Goal: Transaction & Acquisition: Book appointment/travel/reservation

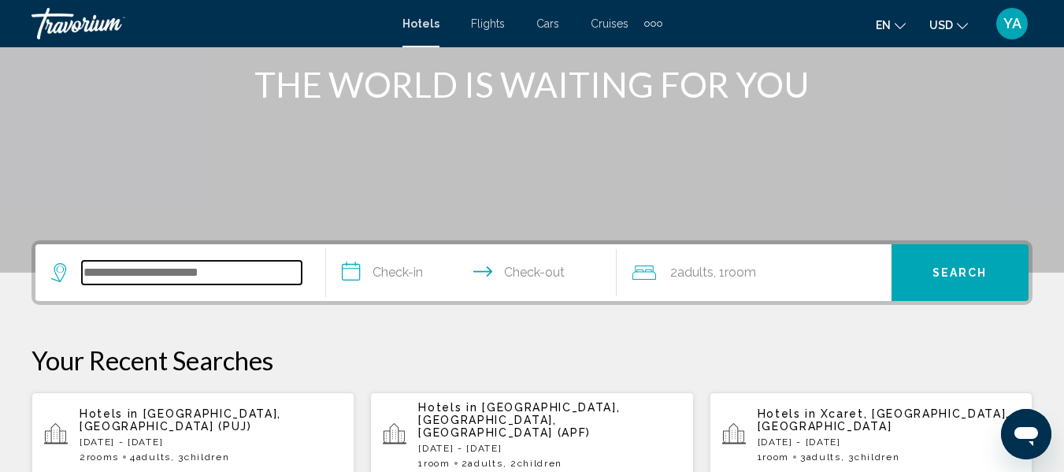
click at [122, 277] on input "Search widget" at bounding box center [192, 273] width 220 height 24
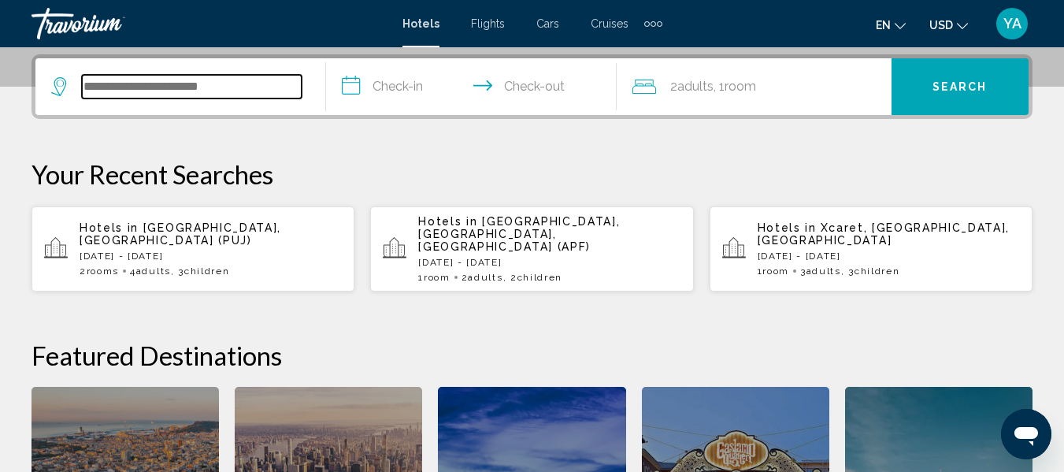
scroll to position [389, 0]
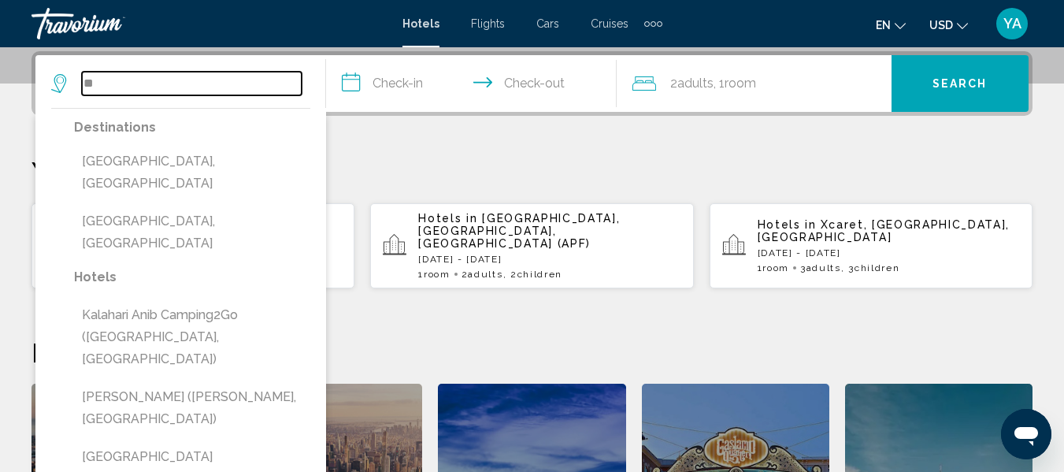
type input "*"
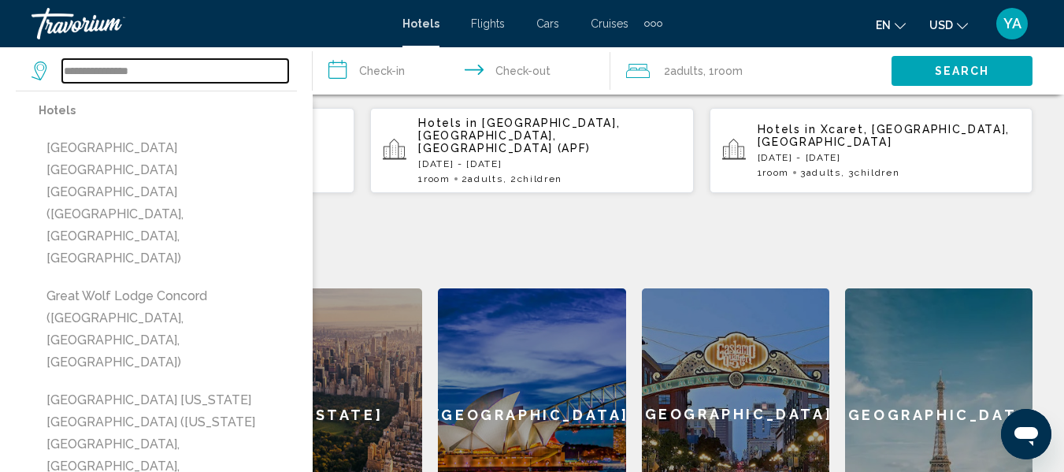
scroll to position [486, 0]
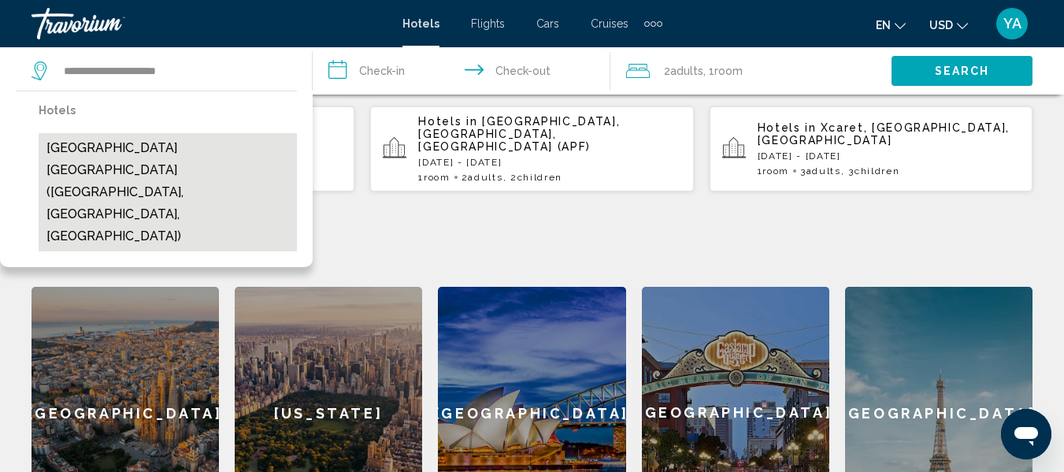
click at [88, 162] on button "[GEOGRAPHIC_DATA] [GEOGRAPHIC_DATA] ([GEOGRAPHIC_DATA], [GEOGRAPHIC_DATA], [GEO…" at bounding box center [168, 192] width 258 height 118
type input "**********"
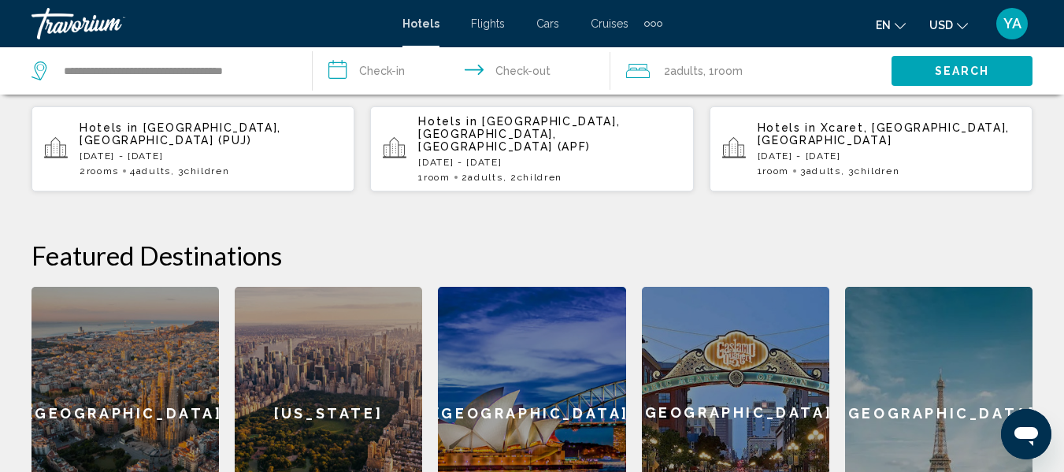
click at [392, 69] on input "**********" at bounding box center [464, 73] width 303 height 52
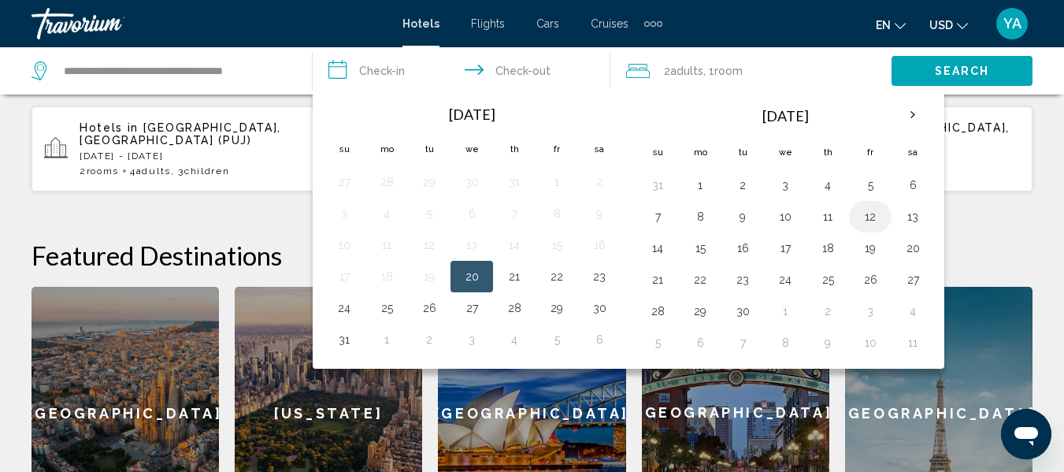
click at [861, 220] on button "12" at bounding box center [870, 217] width 25 height 22
click at [651, 251] on button "14" at bounding box center [657, 248] width 25 height 22
type input "**********"
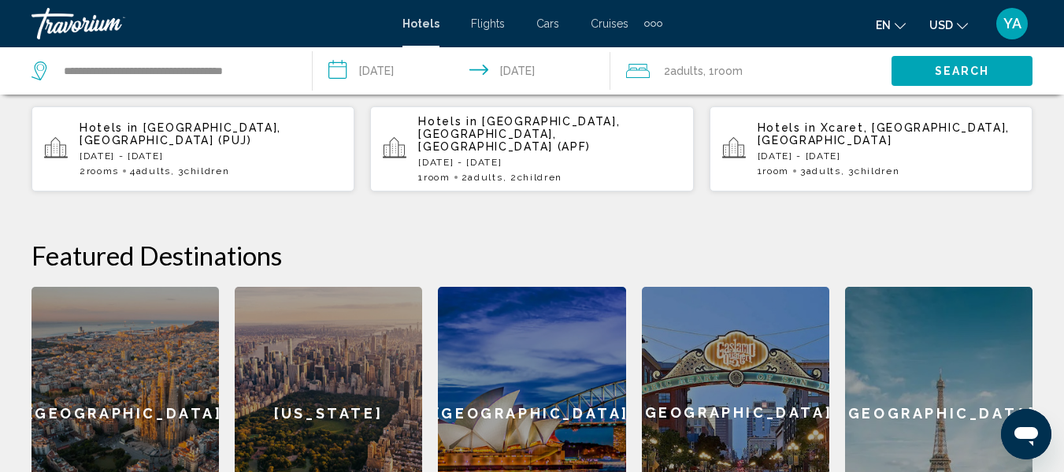
click at [672, 69] on span "Adults" at bounding box center [686, 71] width 33 height 13
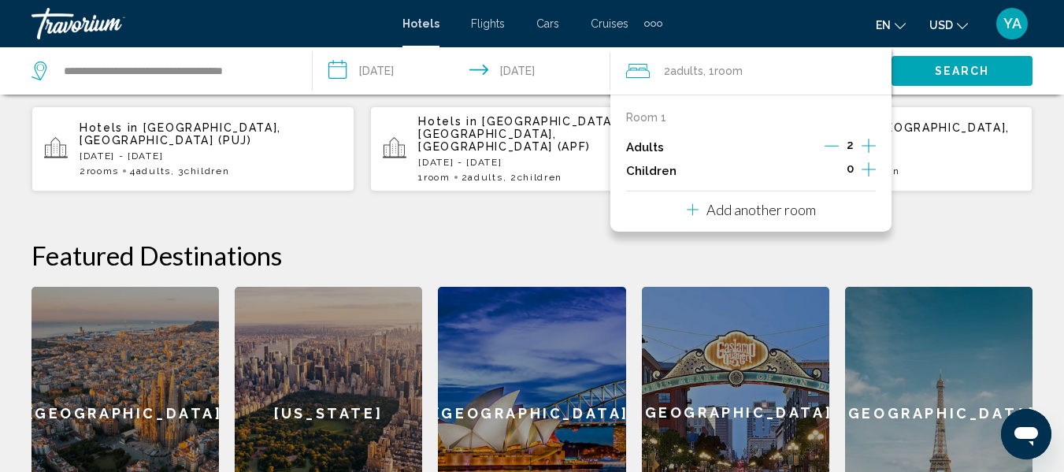
click at [867, 175] on icon "Increment children" at bounding box center [869, 169] width 14 height 19
click at [867, 169] on icon "Increment children" at bounding box center [869, 169] width 14 height 19
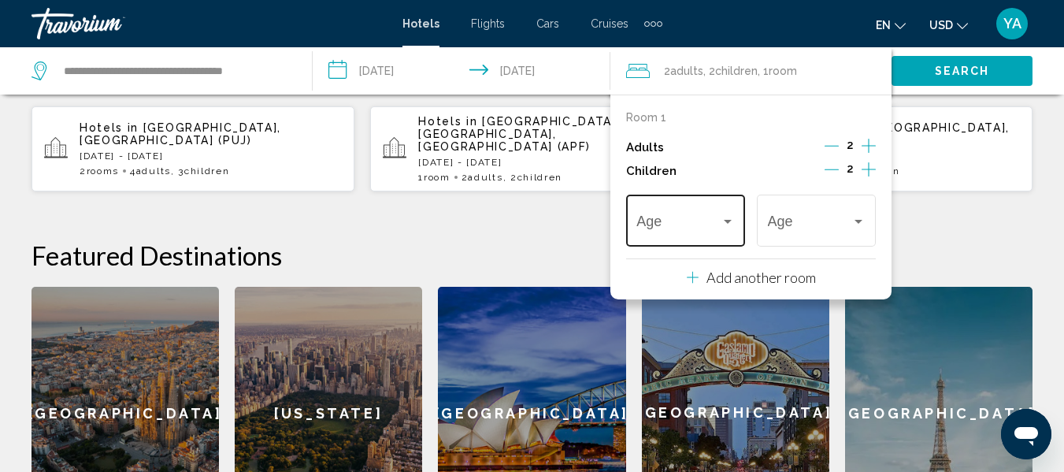
click at [653, 231] on span "Travelers: 2 adults, 2 children" at bounding box center [679, 225] width 84 height 16
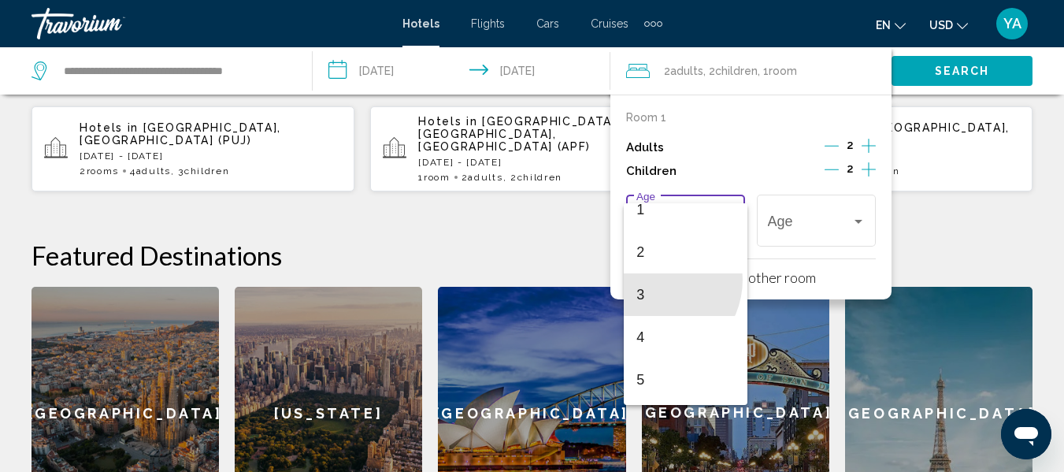
scroll to position [147, 0]
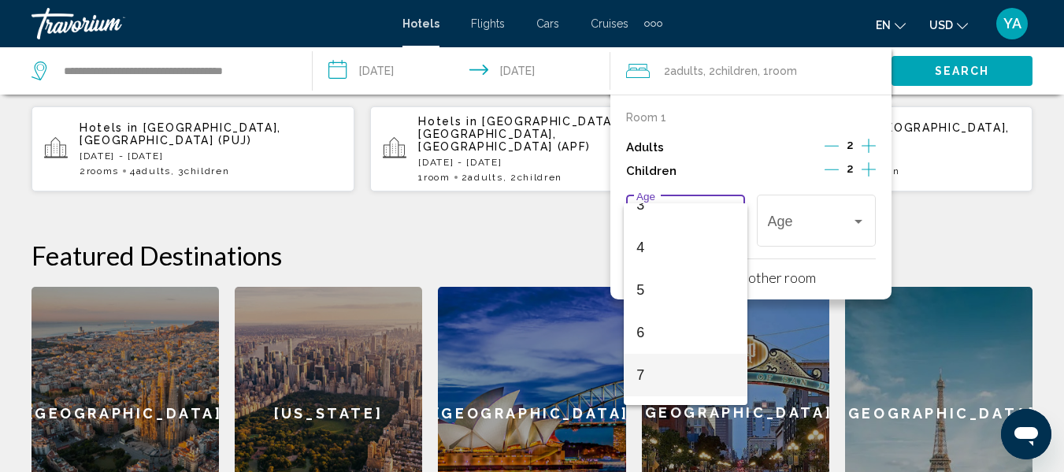
click at [633, 368] on mat-option "7" at bounding box center [685, 375] width 123 height 43
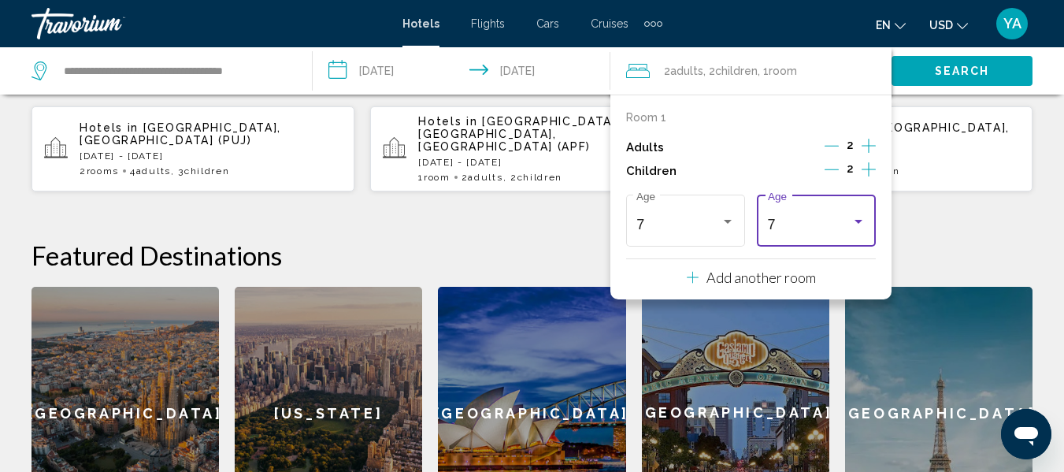
click at [818, 217] on div "7" at bounding box center [810, 225] width 84 height 16
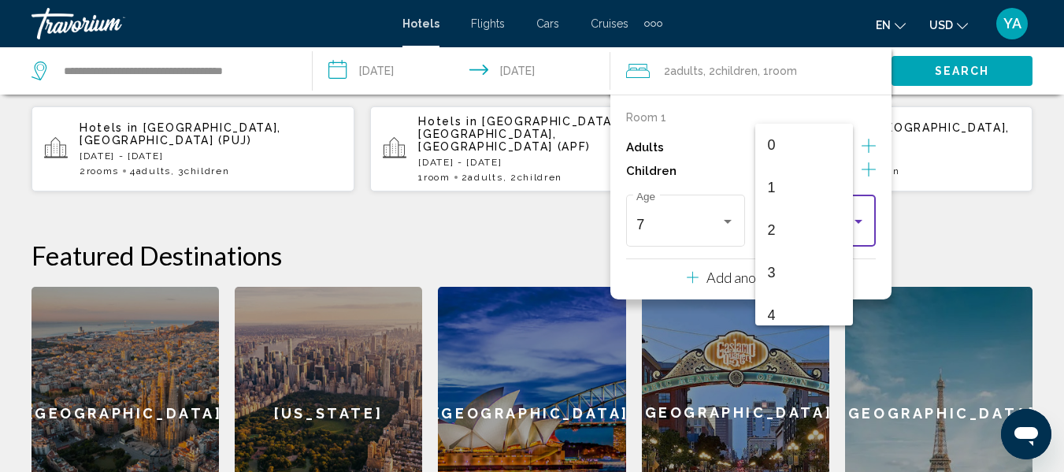
scroll to position [218, 0]
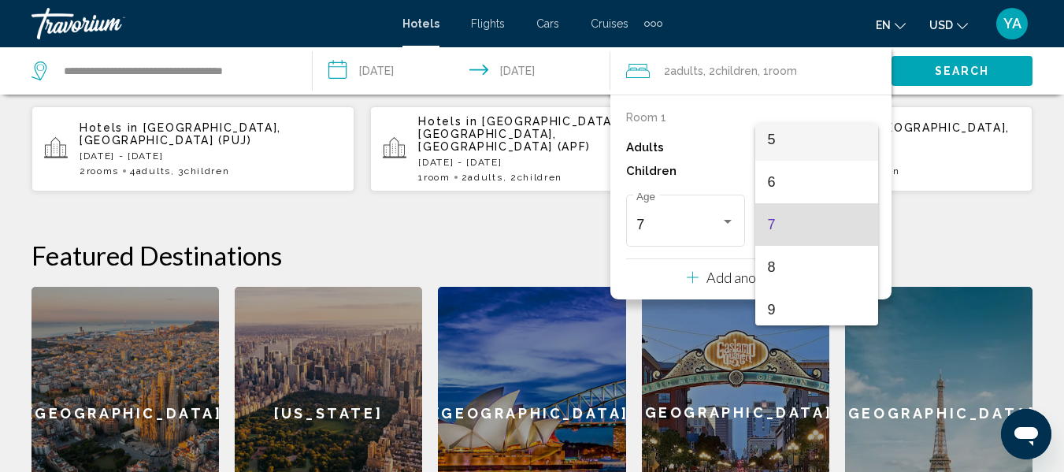
click at [773, 139] on span "5" at bounding box center [817, 139] width 98 height 43
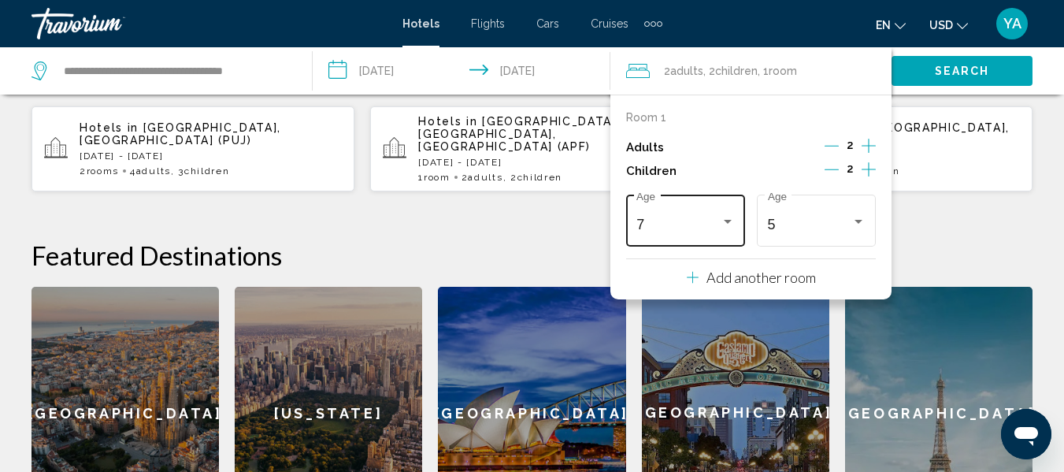
click at [706, 229] on div "7" at bounding box center [679, 225] width 84 height 16
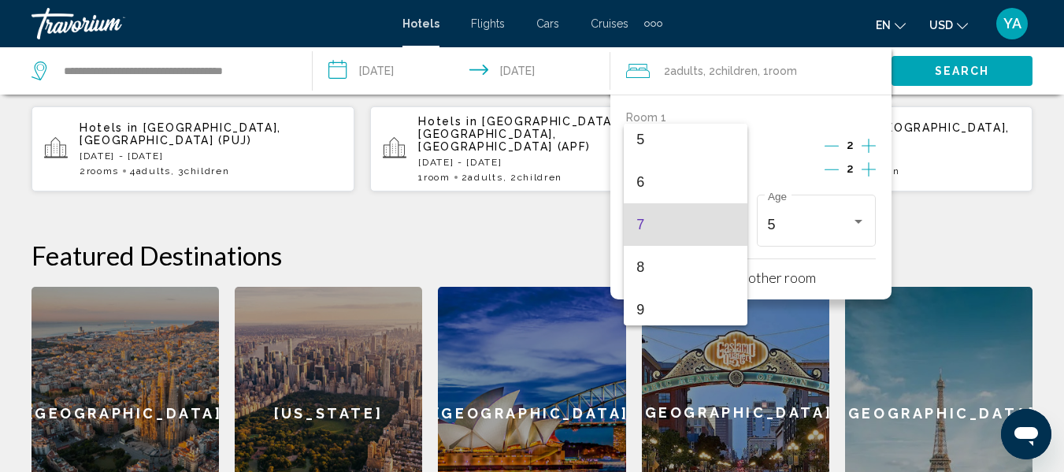
click at [948, 226] on div at bounding box center [532, 236] width 1064 height 472
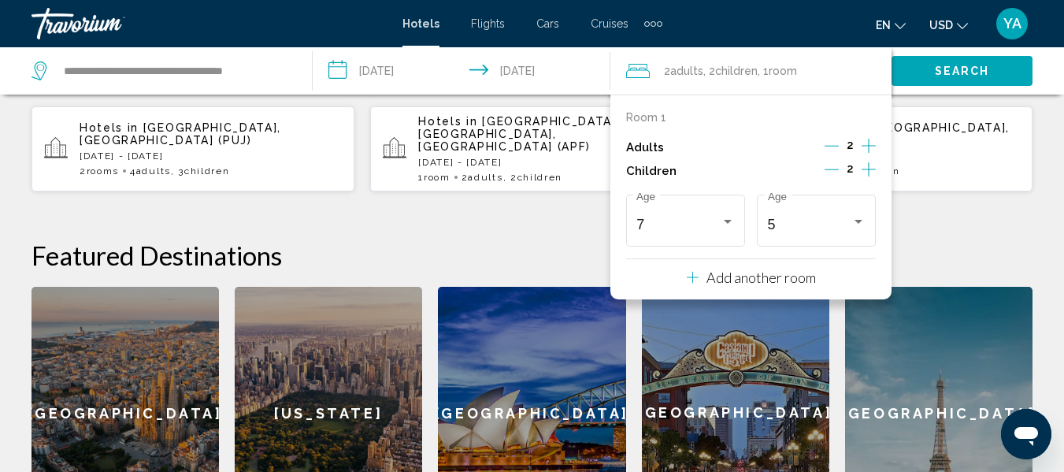
click at [948, 72] on span "Search" at bounding box center [962, 71] width 55 height 13
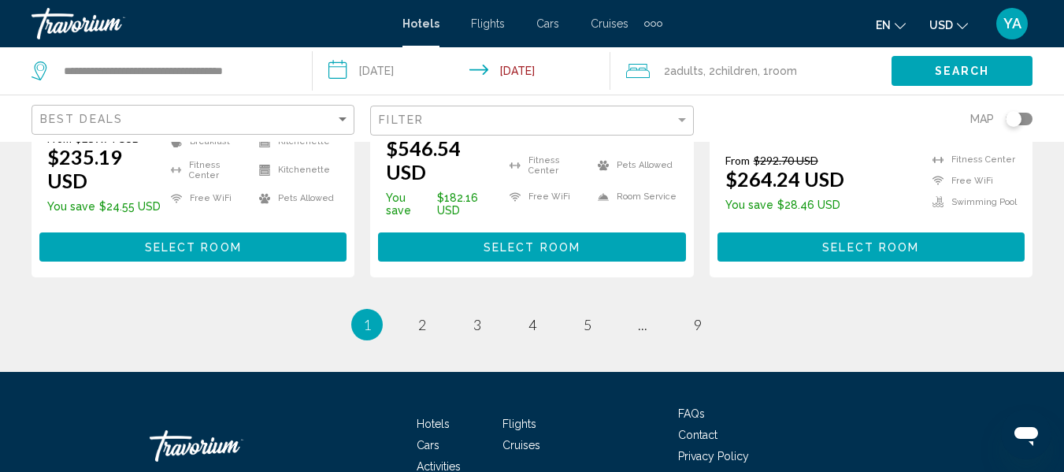
scroll to position [2545, 0]
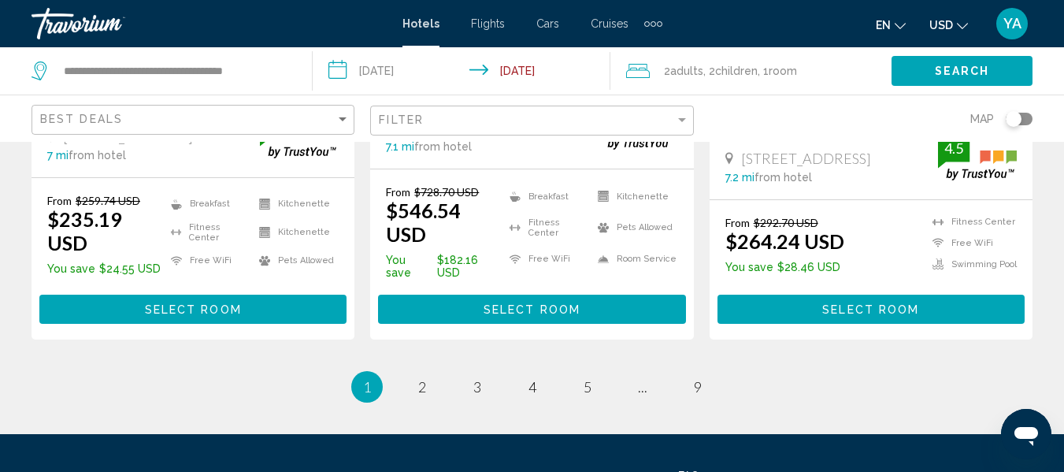
click at [426, 371] on li "page 2" at bounding box center [423, 387] width 32 height 32
click at [422, 378] on span "2" at bounding box center [422, 386] width 8 height 17
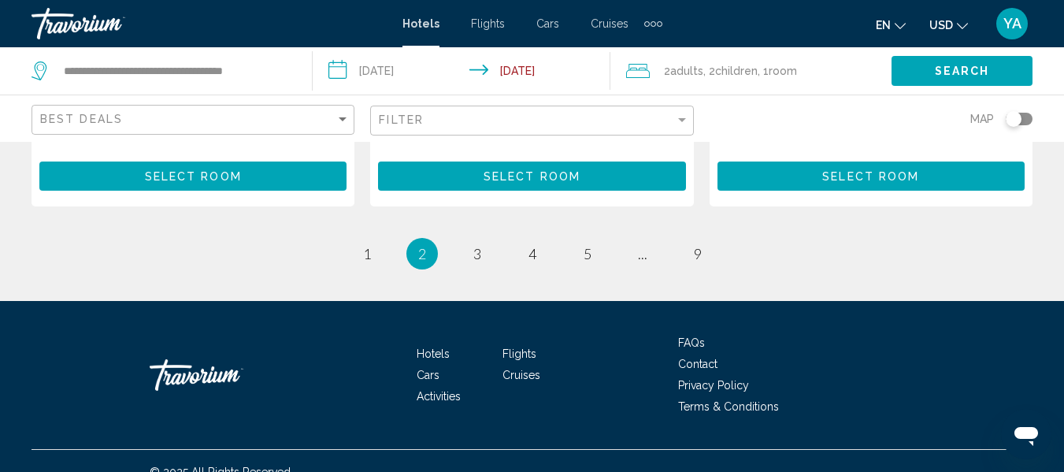
scroll to position [2413, 0]
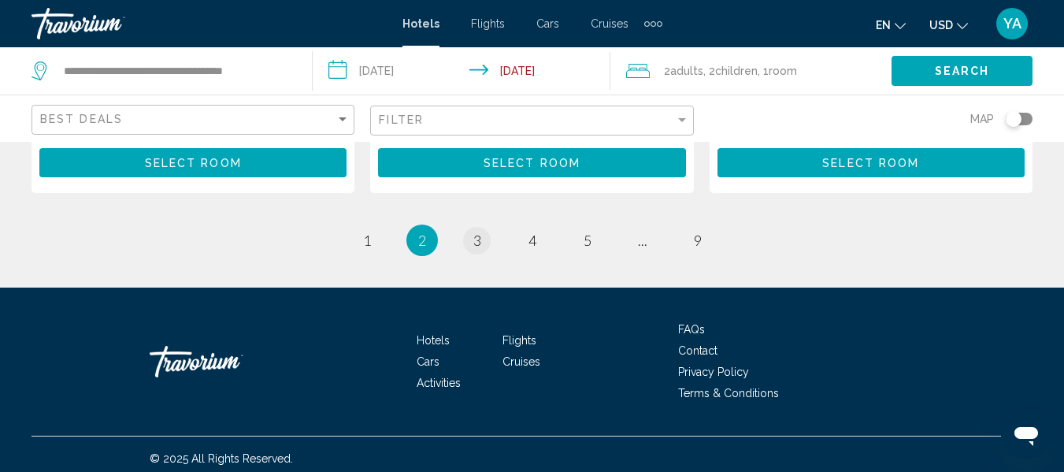
click at [481, 239] on link "page 3" at bounding box center [477, 241] width 28 height 28
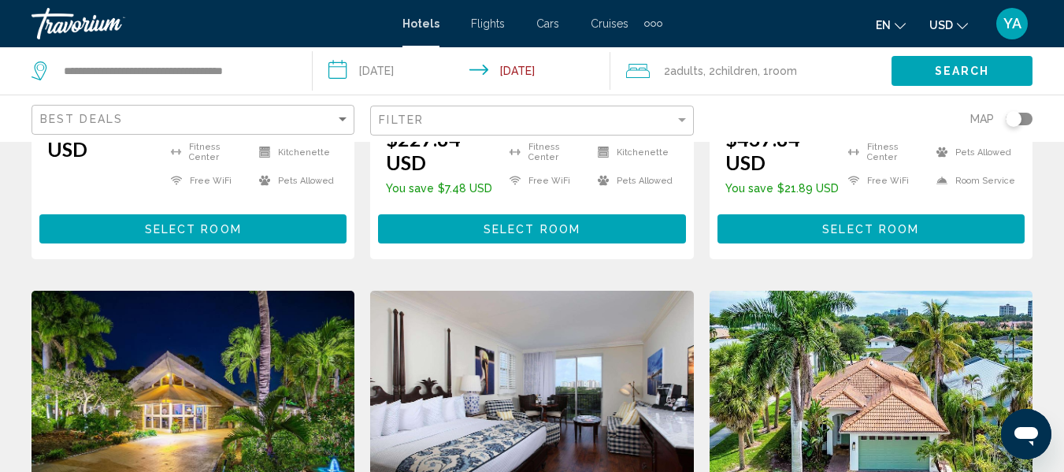
click at [941, 456] on img "Main content" at bounding box center [871, 417] width 323 height 252
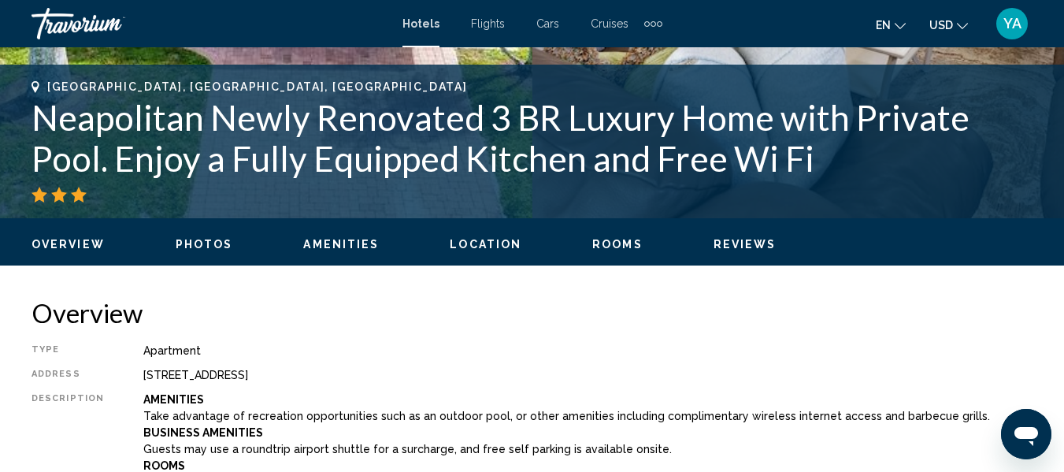
scroll to position [186, 0]
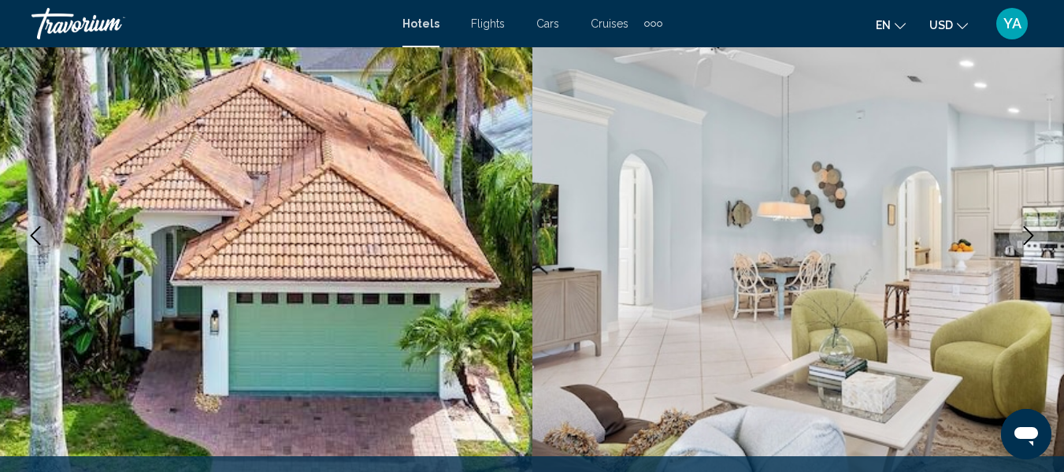
click at [962, 436] on img "Main content" at bounding box center [799, 235] width 533 height 748
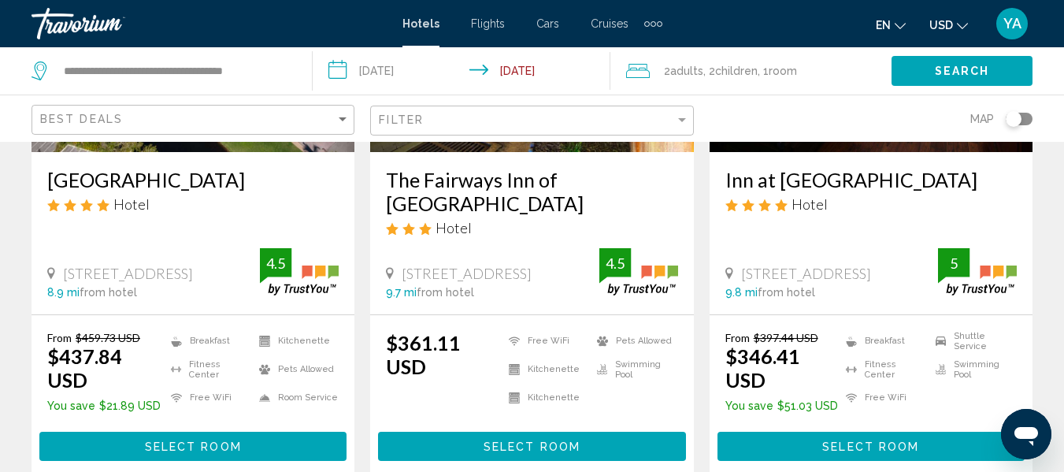
scroll to position [910, 0]
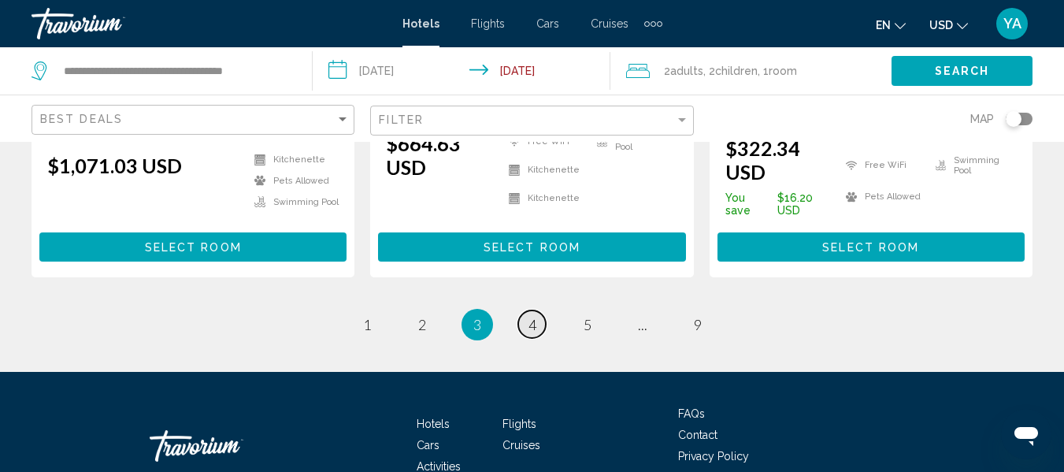
click at [540, 310] on link "page 4" at bounding box center [532, 324] width 28 height 28
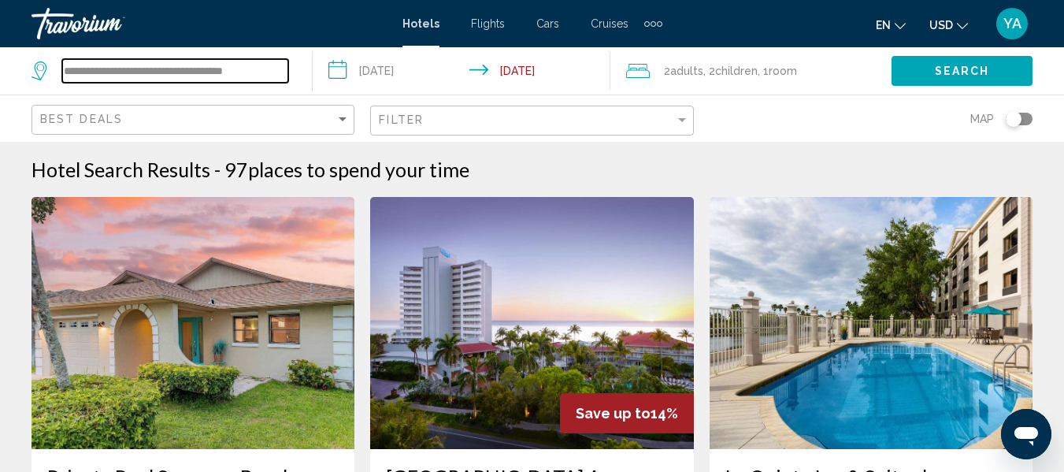
click at [265, 67] on input "**********" at bounding box center [175, 71] width 226 height 24
click at [283, 69] on input "**********" at bounding box center [175, 71] width 226 height 24
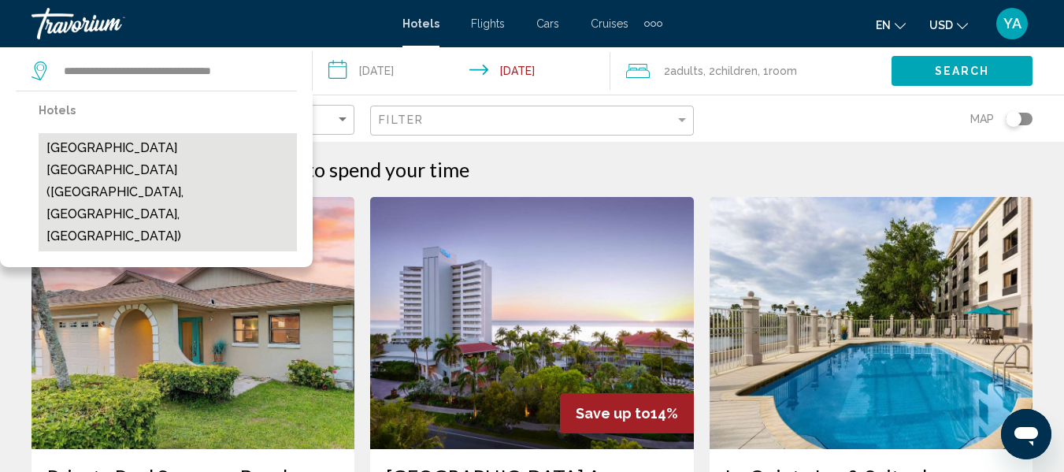
click at [231, 153] on button "[GEOGRAPHIC_DATA] [GEOGRAPHIC_DATA] ([GEOGRAPHIC_DATA], [GEOGRAPHIC_DATA], [GEO…" at bounding box center [168, 192] width 258 height 118
type input "**********"
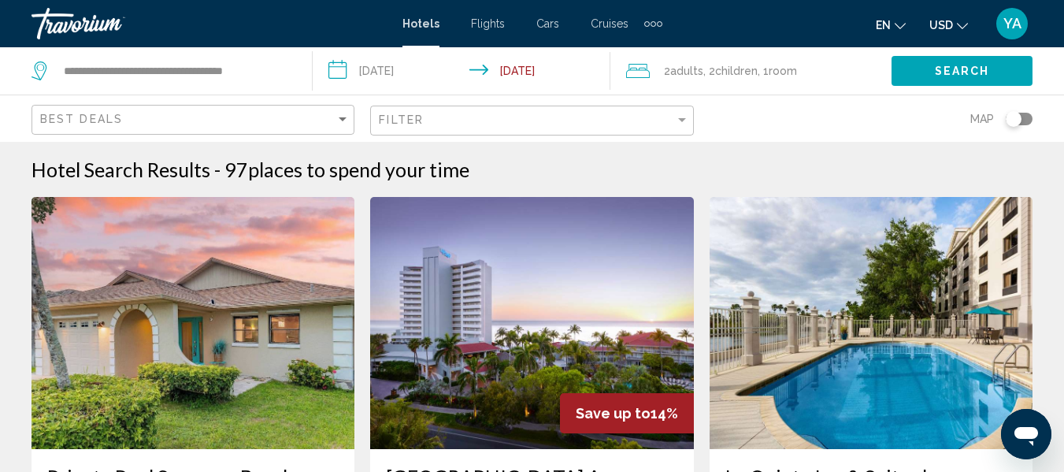
click at [945, 80] on button "Search" at bounding box center [962, 70] width 141 height 29
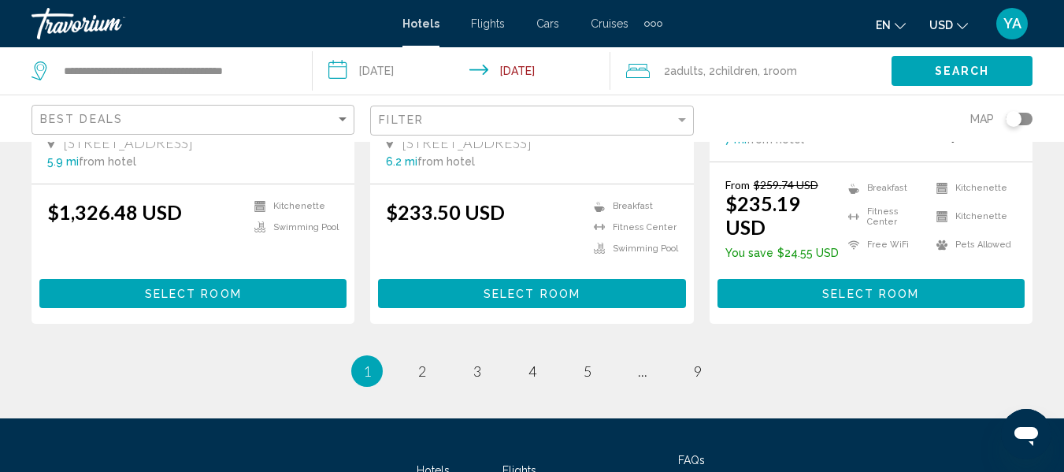
scroll to position [2554, 0]
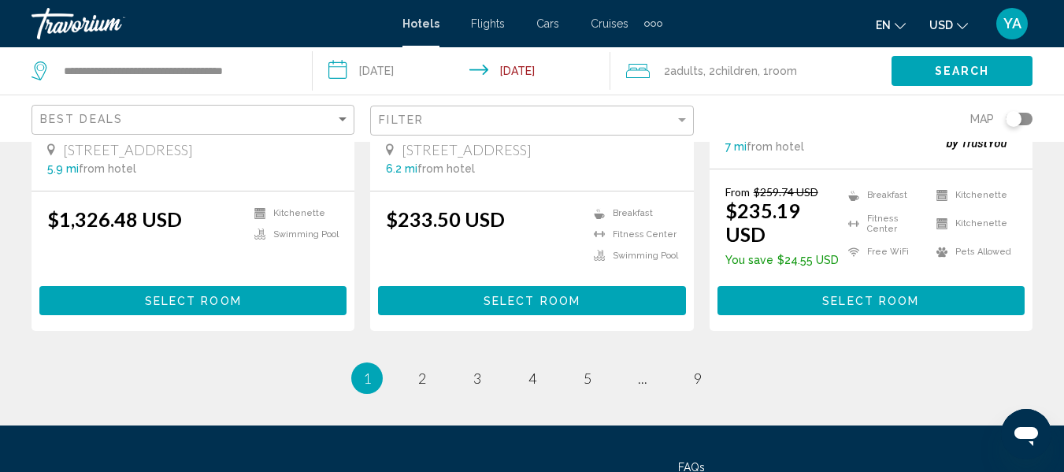
click at [417, 362] on li "page 2" at bounding box center [423, 378] width 32 height 32
click at [423, 369] on span "2" at bounding box center [422, 377] width 8 height 17
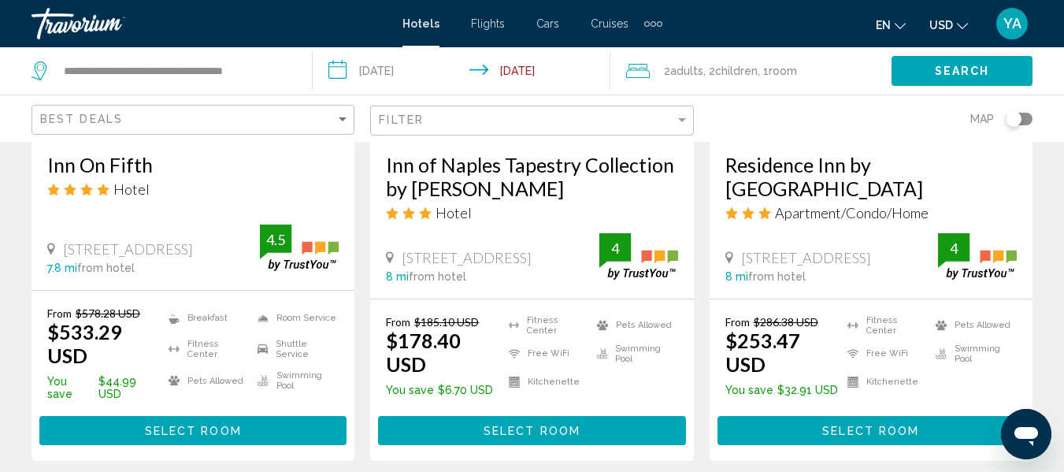
scroll to position [1530, 0]
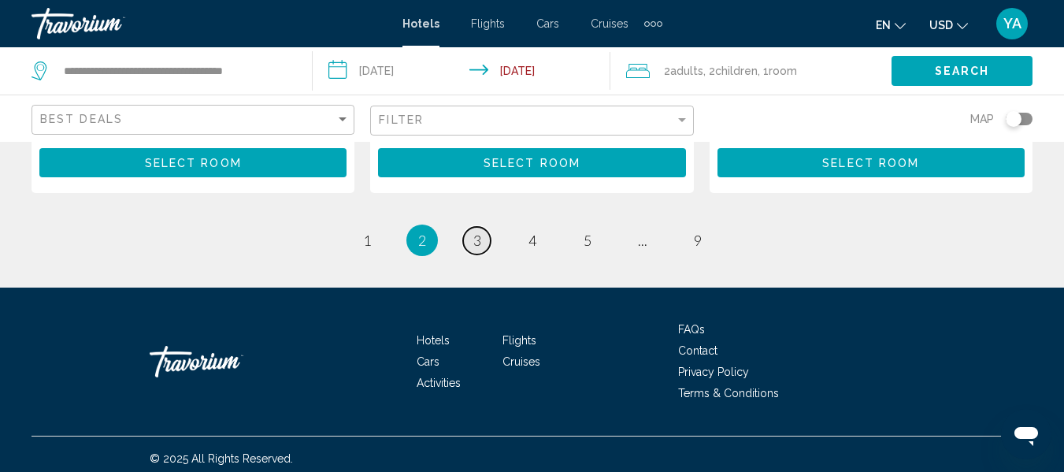
click at [482, 230] on link "page 3" at bounding box center [477, 241] width 28 height 28
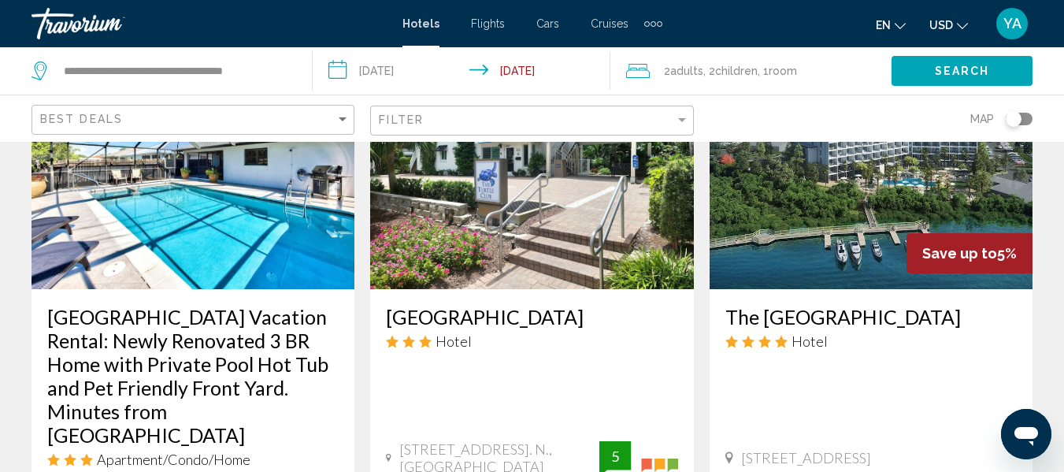
scroll to position [2096, 0]
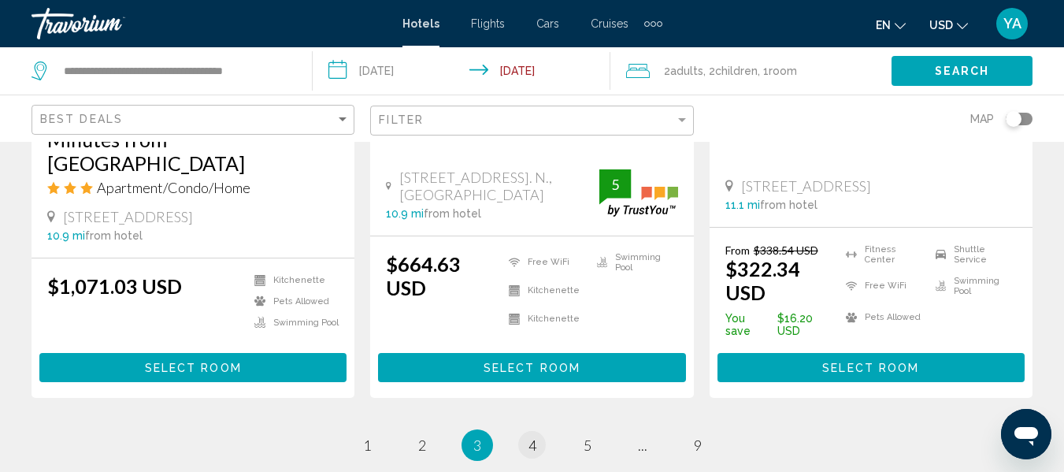
click at [543, 431] on link "page 4" at bounding box center [532, 445] width 28 height 28
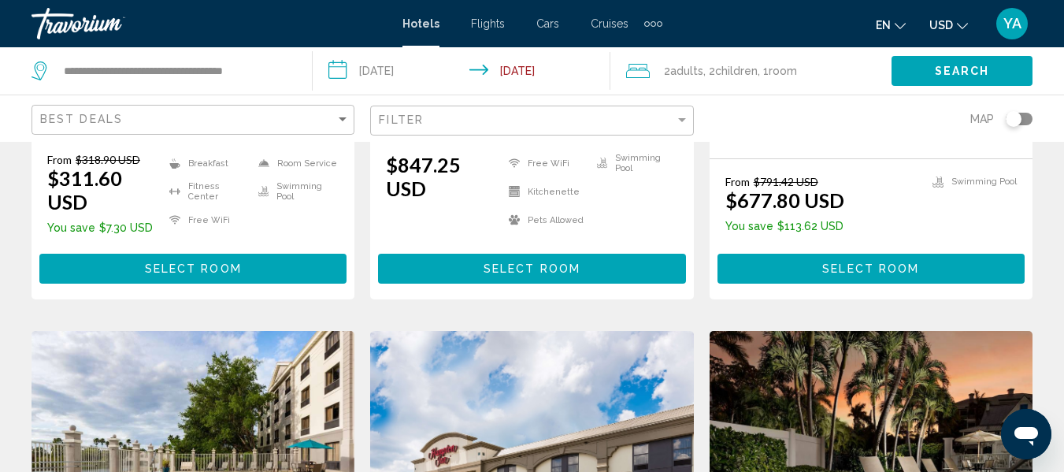
scroll to position [475, 0]
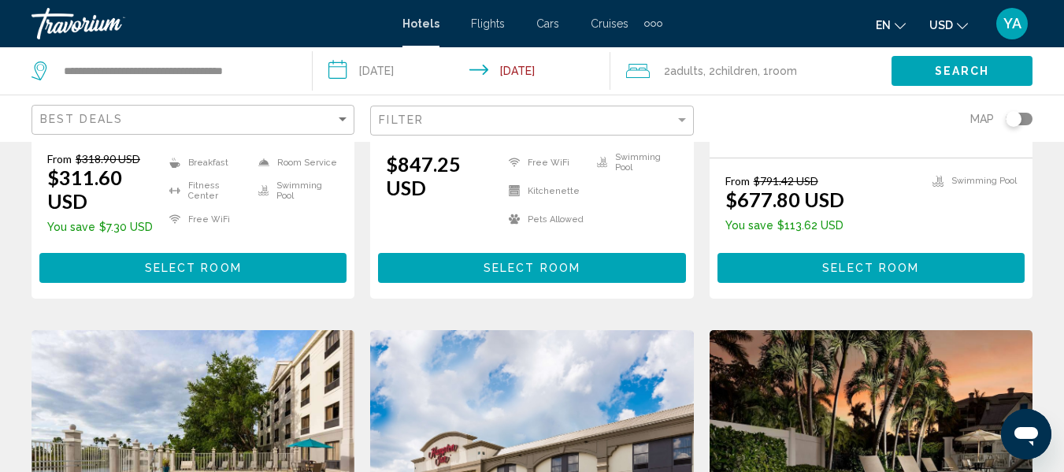
click at [514, 449] on img "Main content" at bounding box center [531, 456] width 323 height 252
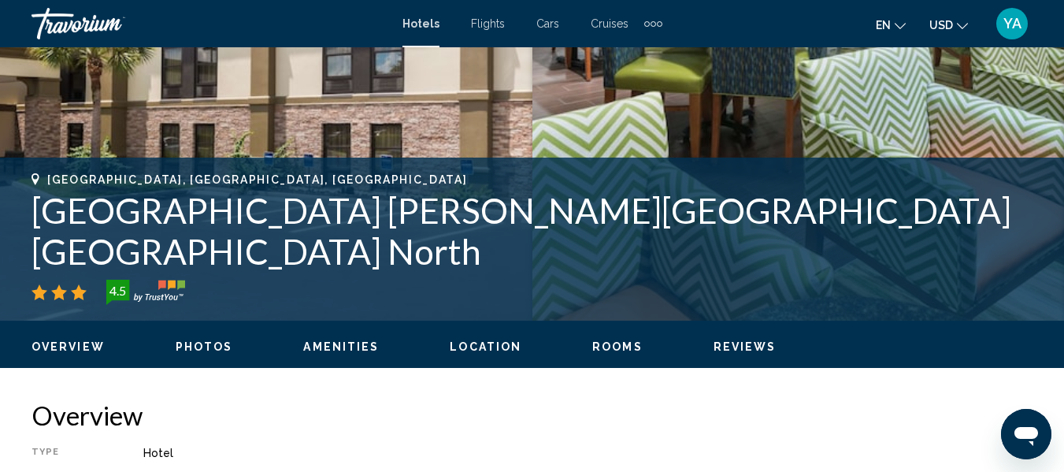
scroll to position [185, 0]
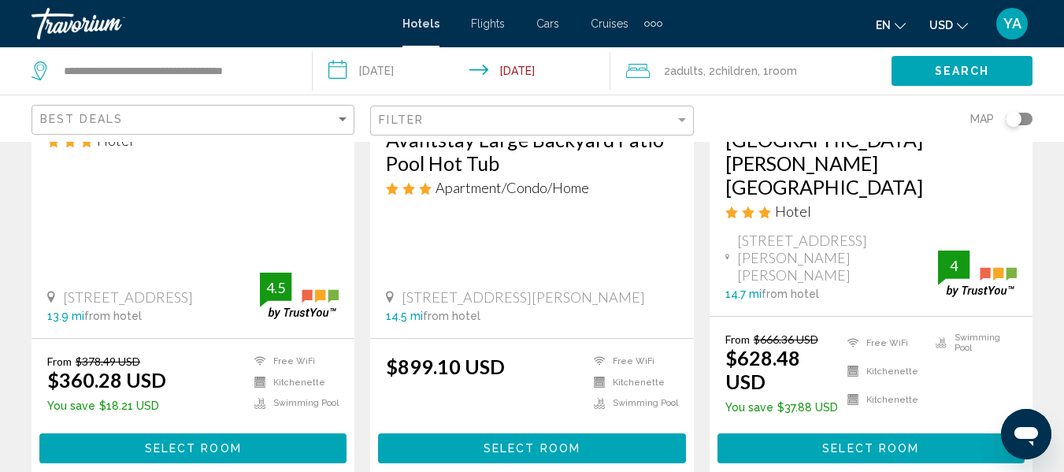
scroll to position [1869, 0]
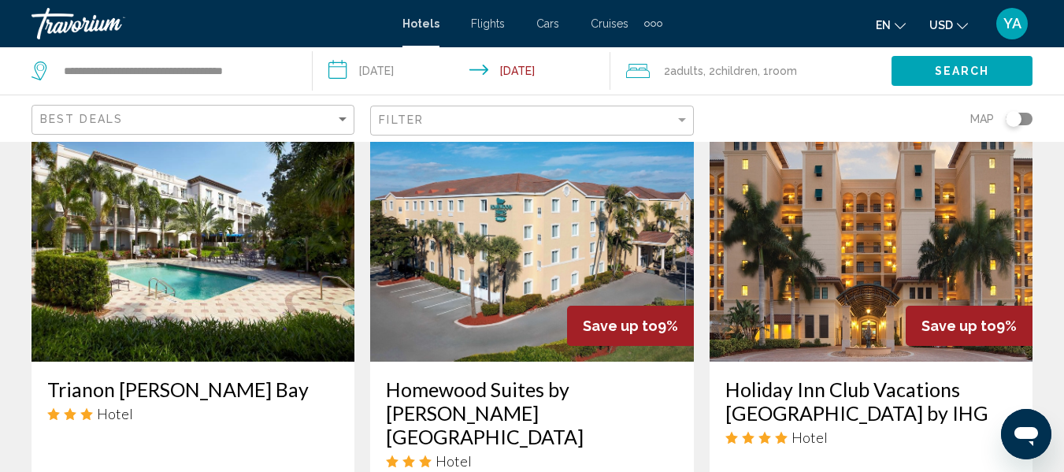
scroll to position [2031, 0]
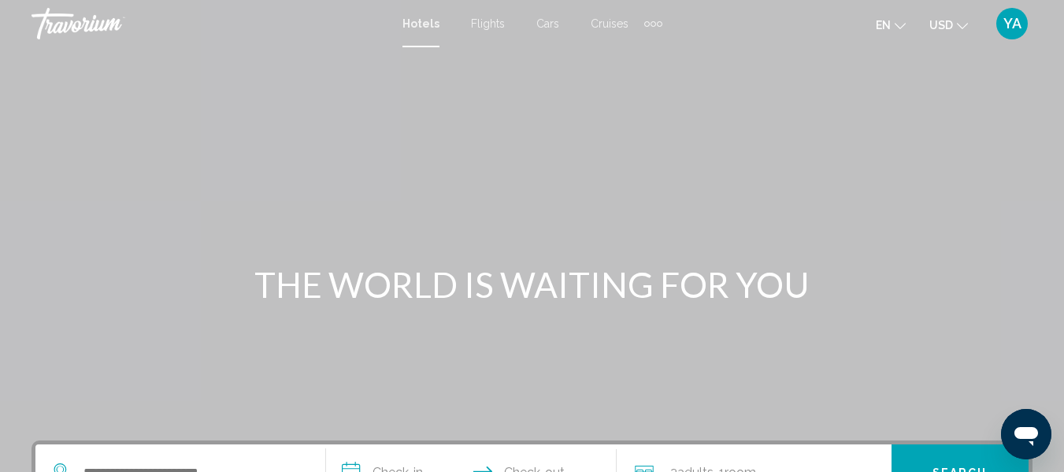
scroll to position [413, 0]
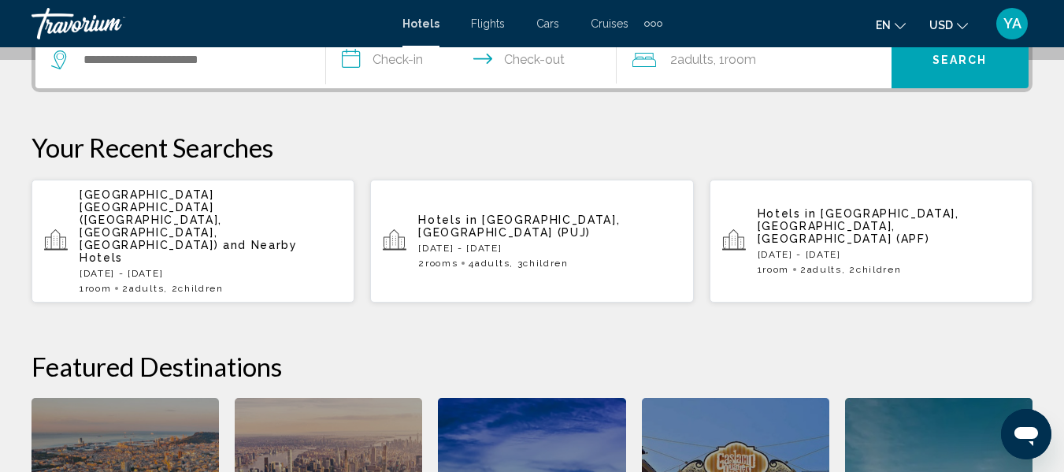
click at [204, 216] on div "[GEOGRAPHIC_DATA] [GEOGRAPHIC_DATA] ([GEOGRAPHIC_DATA], [GEOGRAPHIC_DATA], [GEO…" at bounding box center [211, 241] width 262 height 106
